Goal: Transaction & Acquisition: Obtain resource

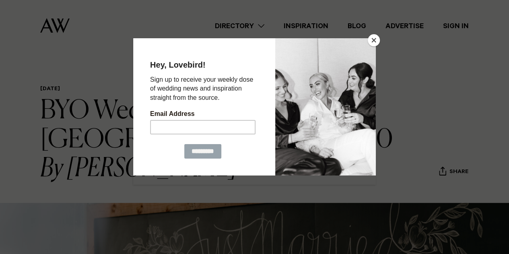
click at [374, 37] on button "Close" at bounding box center [374, 40] width 12 height 12
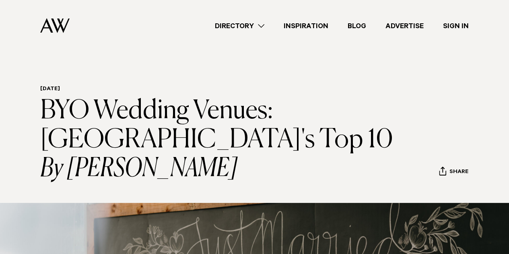
click at [260, 24] on link "Directory" at bounding box center [239, 26] width 69 height 11
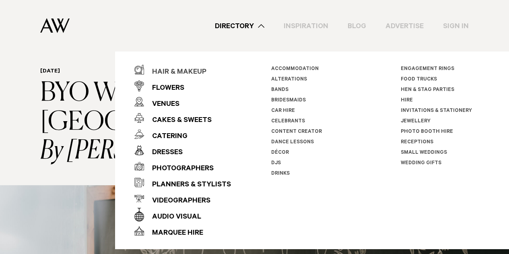
scroll to position [40, 0]
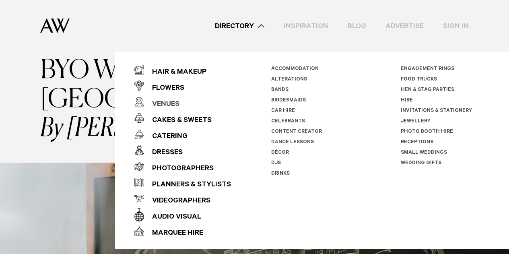
click at [171, 105] on div "Venues" at bounding box center [161, 105] width 35 height 16
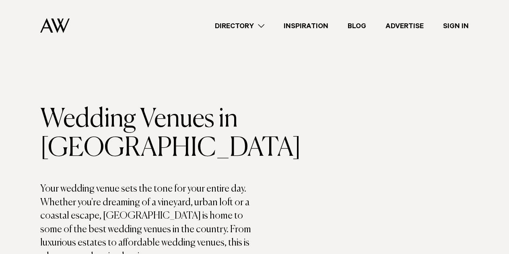
click at [262, 24] on link "Directory" at bounding box center [239, 26] width 69 height 11
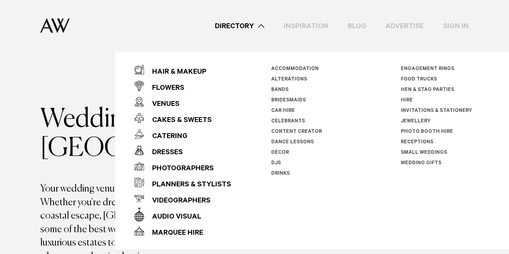
scroll to position [121, 0]
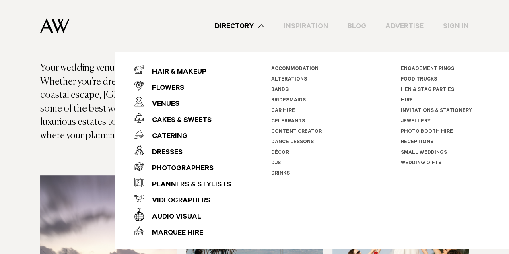
click at [132, 24] on div "Directory Hair & Makeup Flowers Venues Cakes & Sweets" at bounding box center [272, 26] width 393 height 52
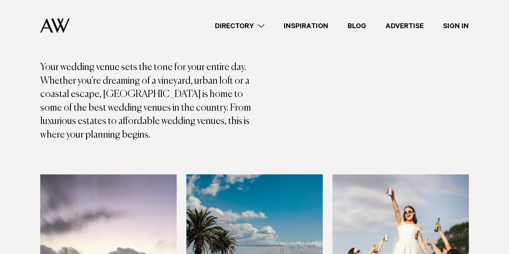
scroll to position [161, 0]
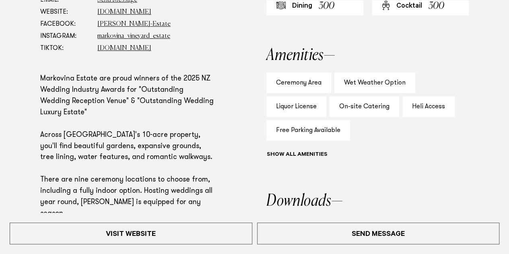
scroll to position [523, 0]
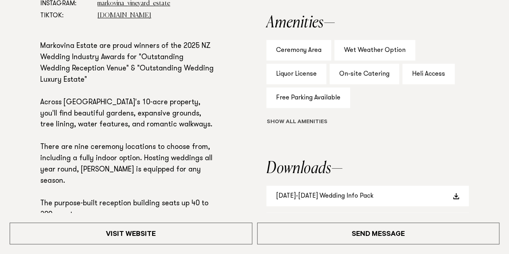
click at [294, 124] on button "Show all" at bounding box center [312, 122] width 91 height 8
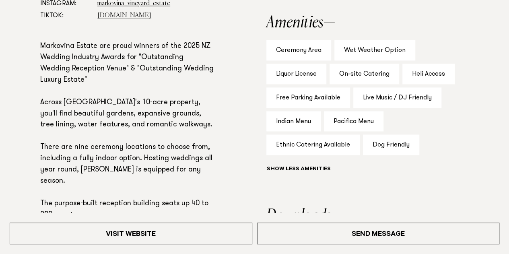
scroll to position [644, 0]
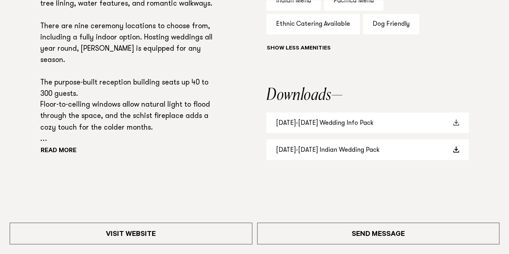
click at [458, 124] on span at bounding box center [456, 122] width 6 height 6
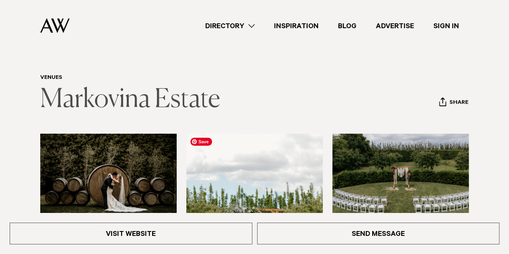
scroll to position [0, 0]
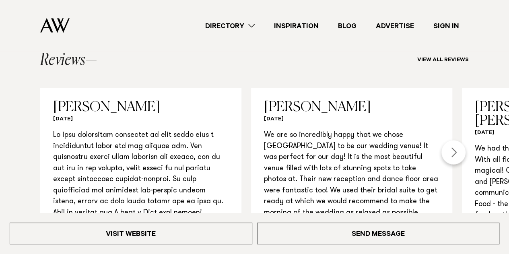
scroll to position [684, 0]
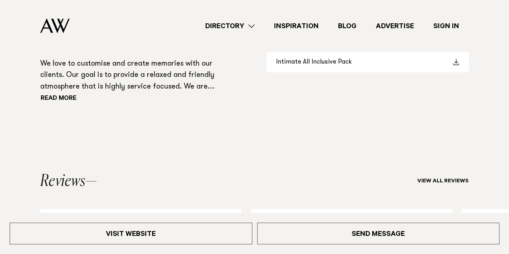
click at [391, 72] on link "Intimate All Inclusive Pack" at bounding box center [368, 62] width 202 height 21
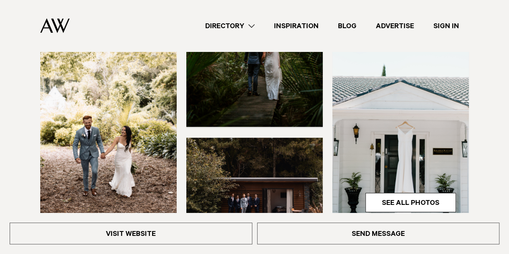
scroll to position [0, 0]
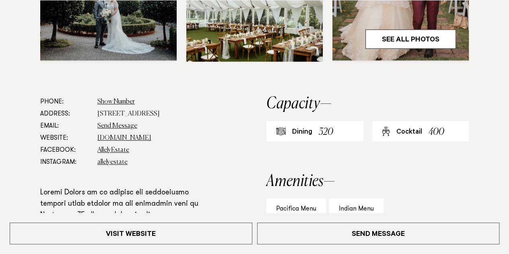
scroll to position [483, 0]
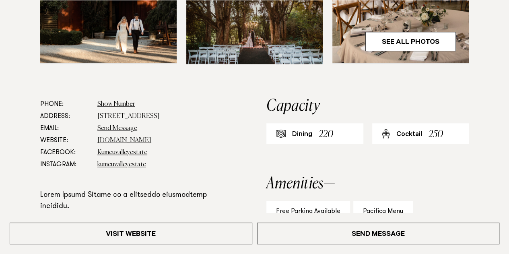
scroll to position [523, 0]
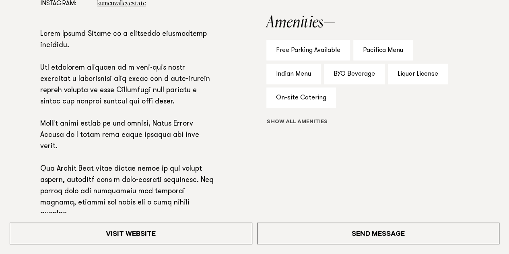
click at [300, 124] on button "Show all" at bounding box center [312, 122] width 91 height 8
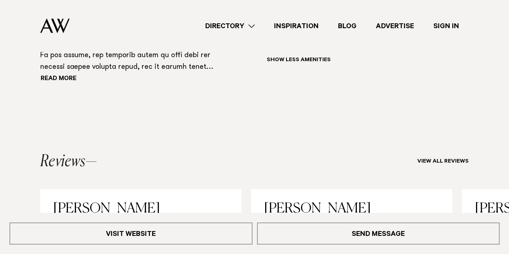
scroll to position [644, 0]
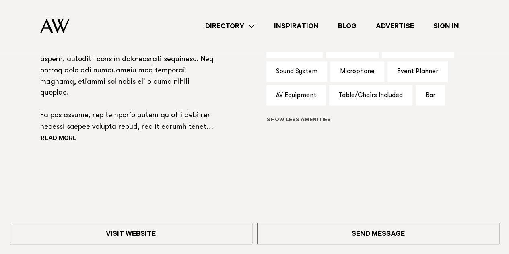
click at [307, 120] on button "Show all" at bounding box center [314, 120] width 94 height 8
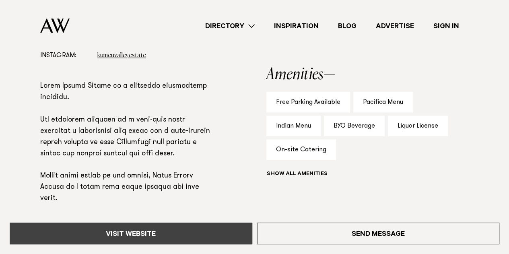
scroll to position [403, 0]
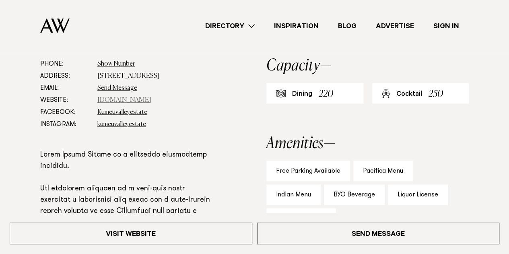
click at [144, 100] on link "www.kumeuvalley.co.nz" at bounding box center [124, 100] width 54 height 6
